Goal: Navigation & Orientation: Find specific page/section

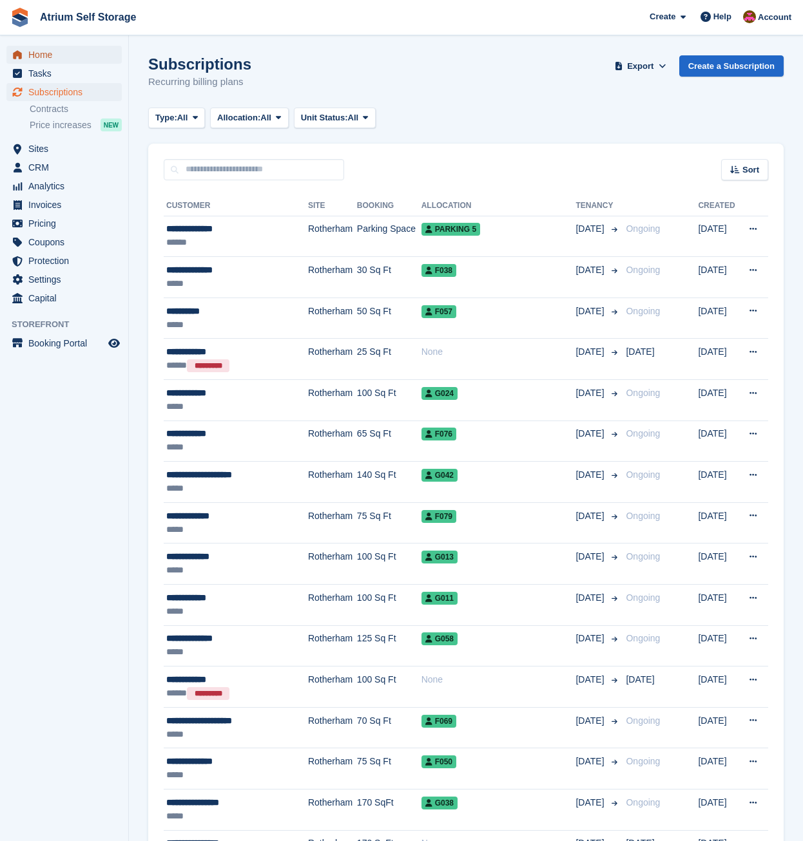
click at [40, 56] on span "Home" at bounding box center [66, 55] width 77 height 18
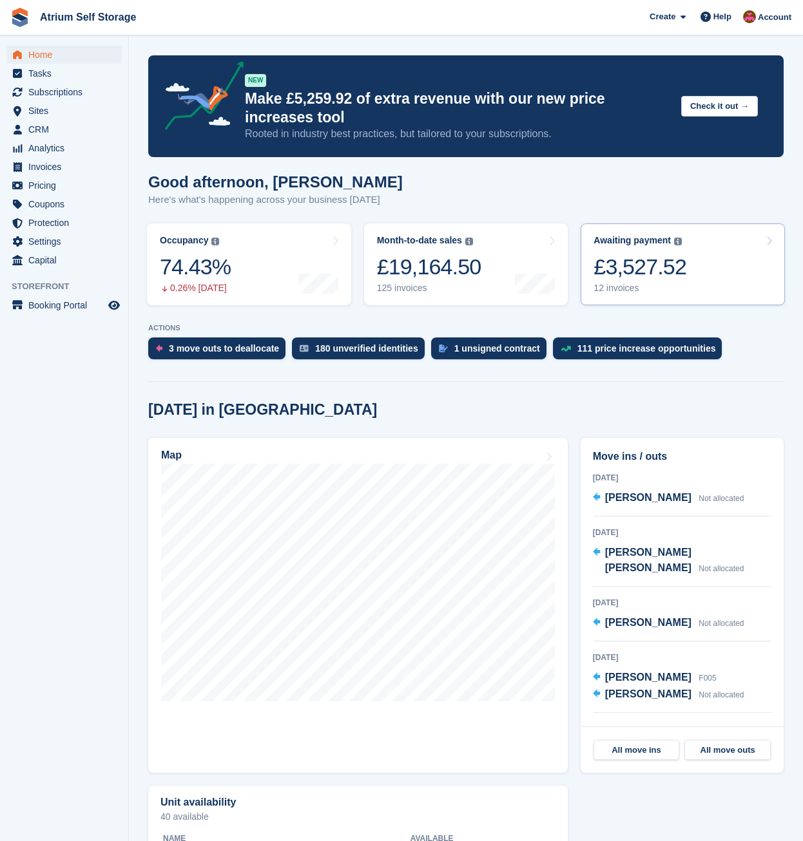
click at [647, 268] on div "£3,527.52" at bounding box center [639, 267] width 93 height 26
